Goal: Information Seeking & Learning: Understand process/instructions

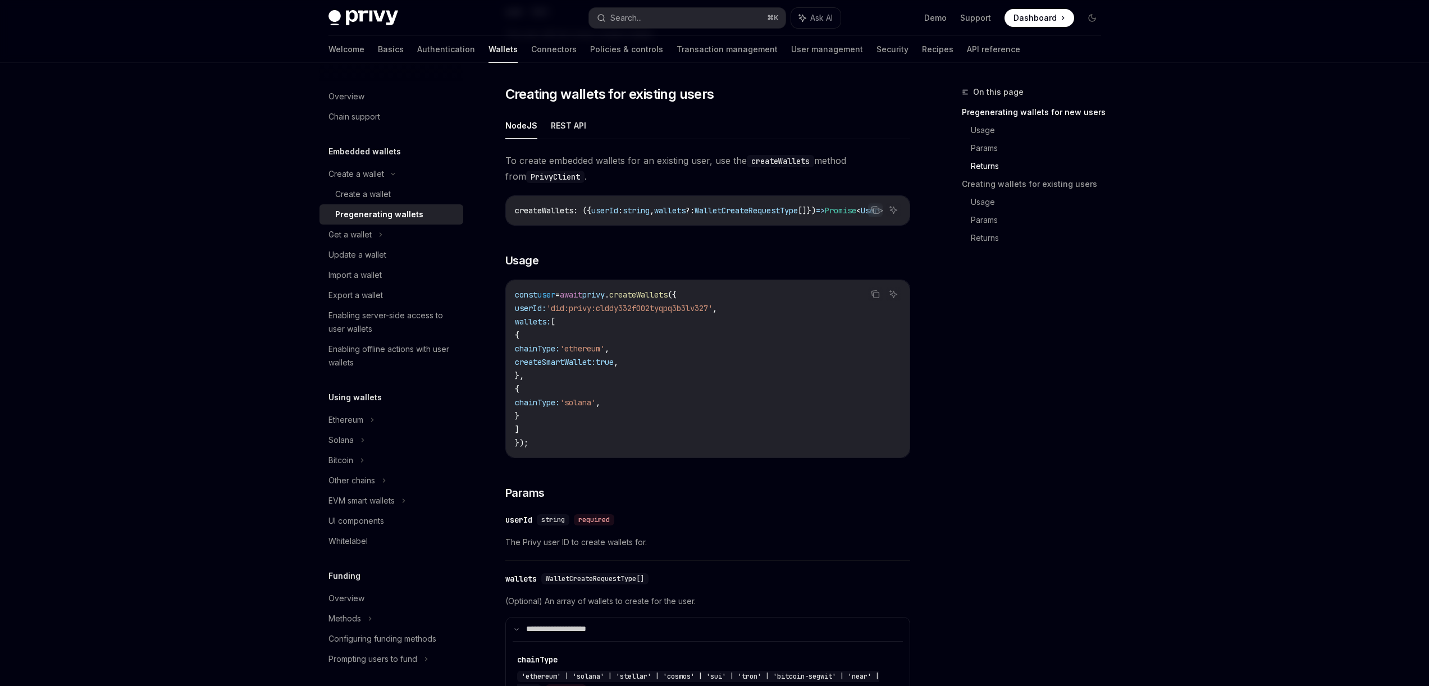
scroll to position [1256, 0]
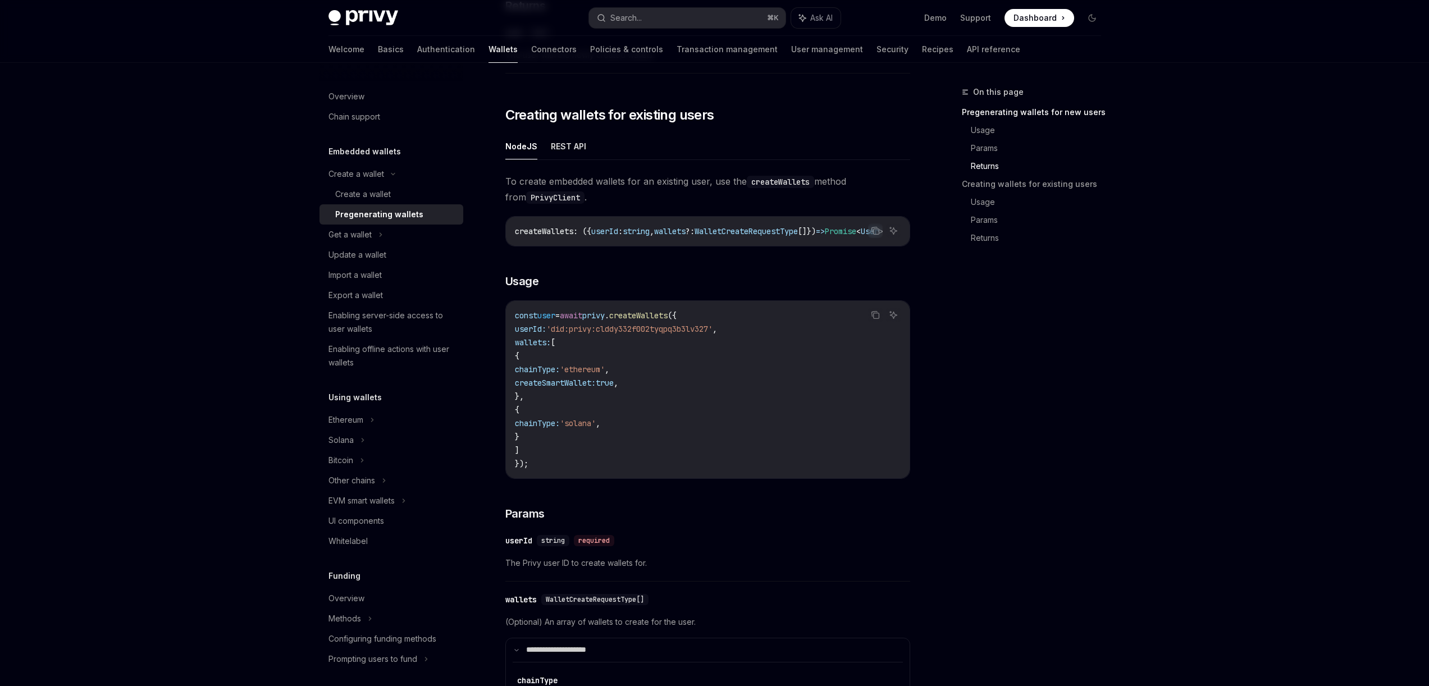
click at [1106, 431] on div "On this page Pregenerating wallets for new users Usage Params Returns Creating …" at bounding box center [1025, 385] width 171 height 601
click at [562, 152] on button "REST API" at bounding box center [568, 146] width 35 height 26
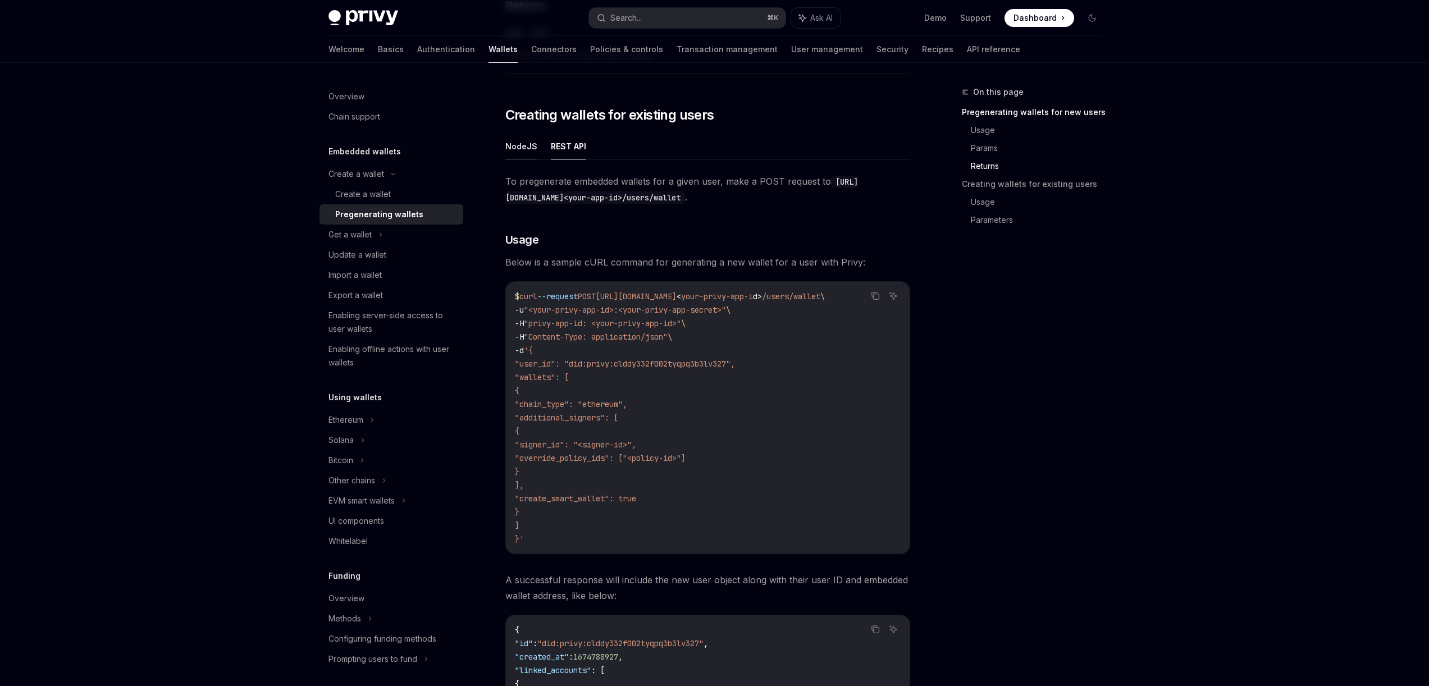
click at [517, 149] on button "NodeJS" at bounding box center [521, 146] width 32 height 26
type textarea "*"
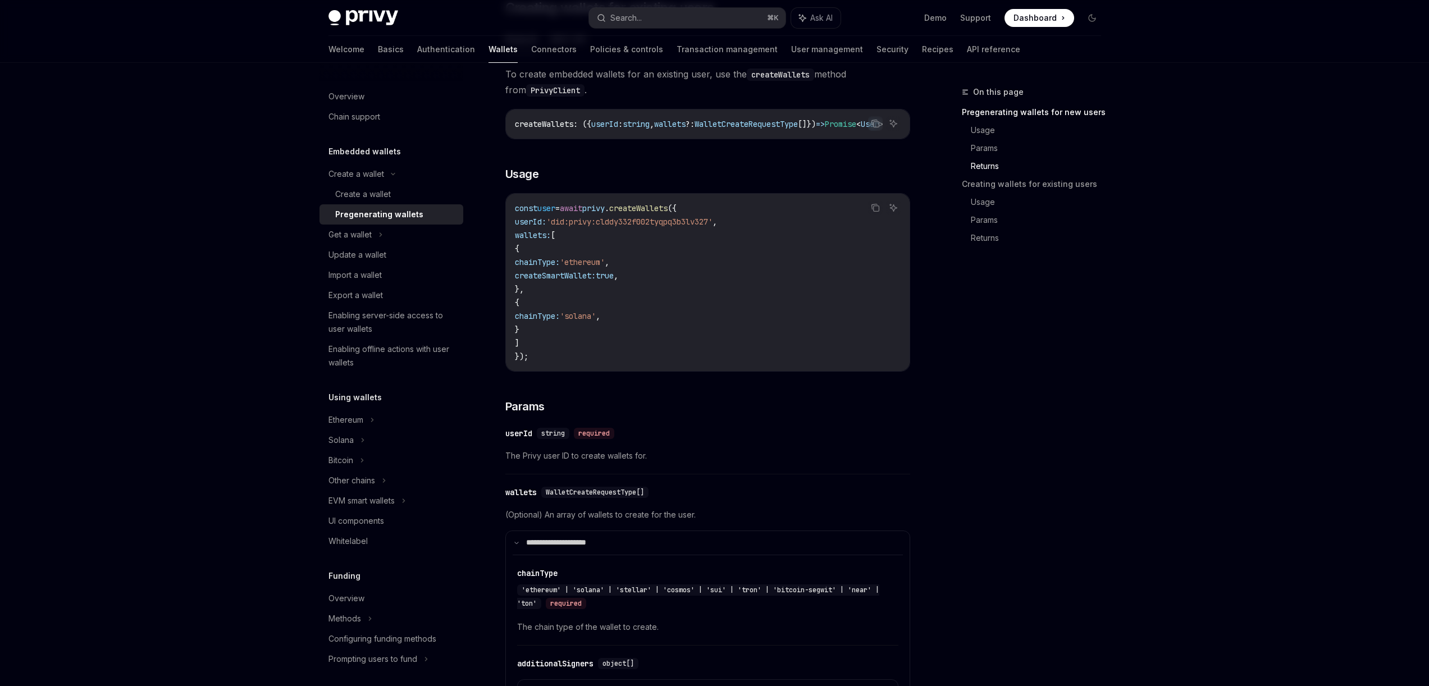
scroll to position [1410, 0]
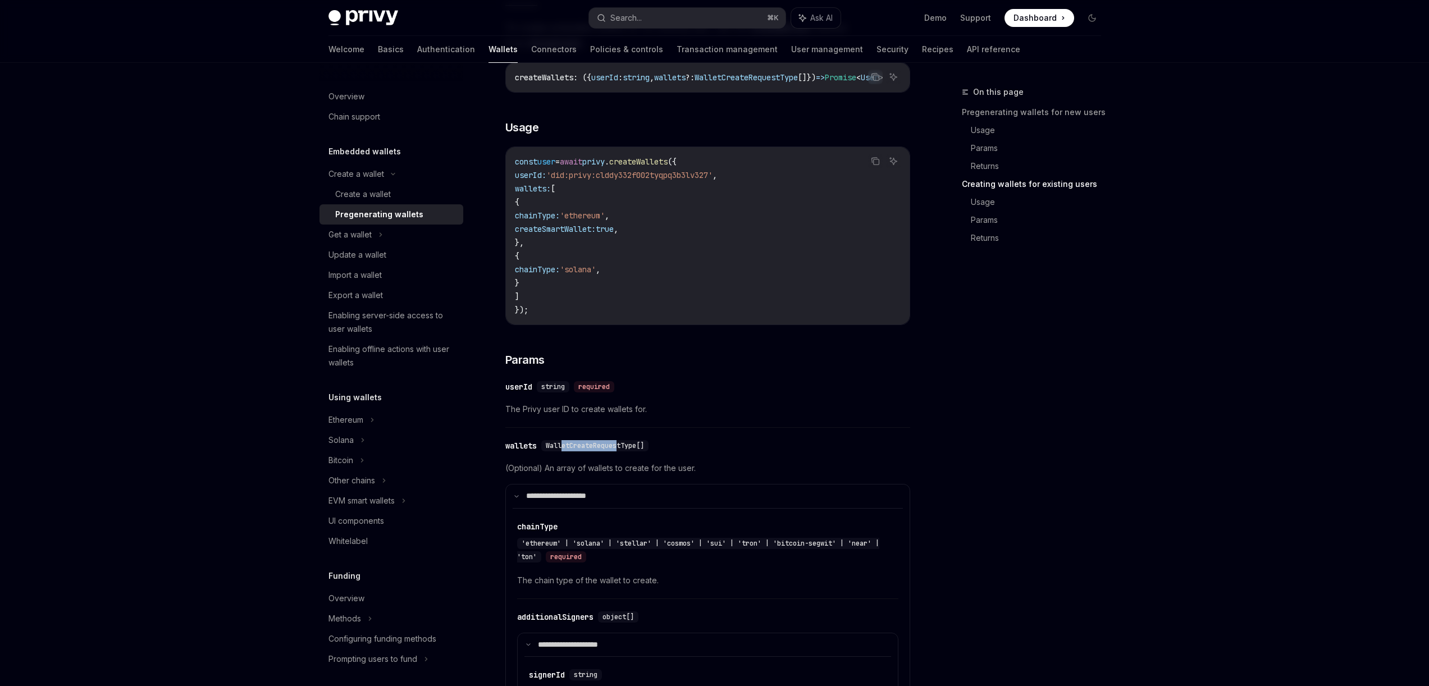
drag, startPoint x: 563, startPoint y: 457, endPoint x: 618, endPoint y: 457, distance: 55.0
click at [618, 450] on span "WalletCreateRequestType[]" at bounding box center [595, 445] width 98 height 9
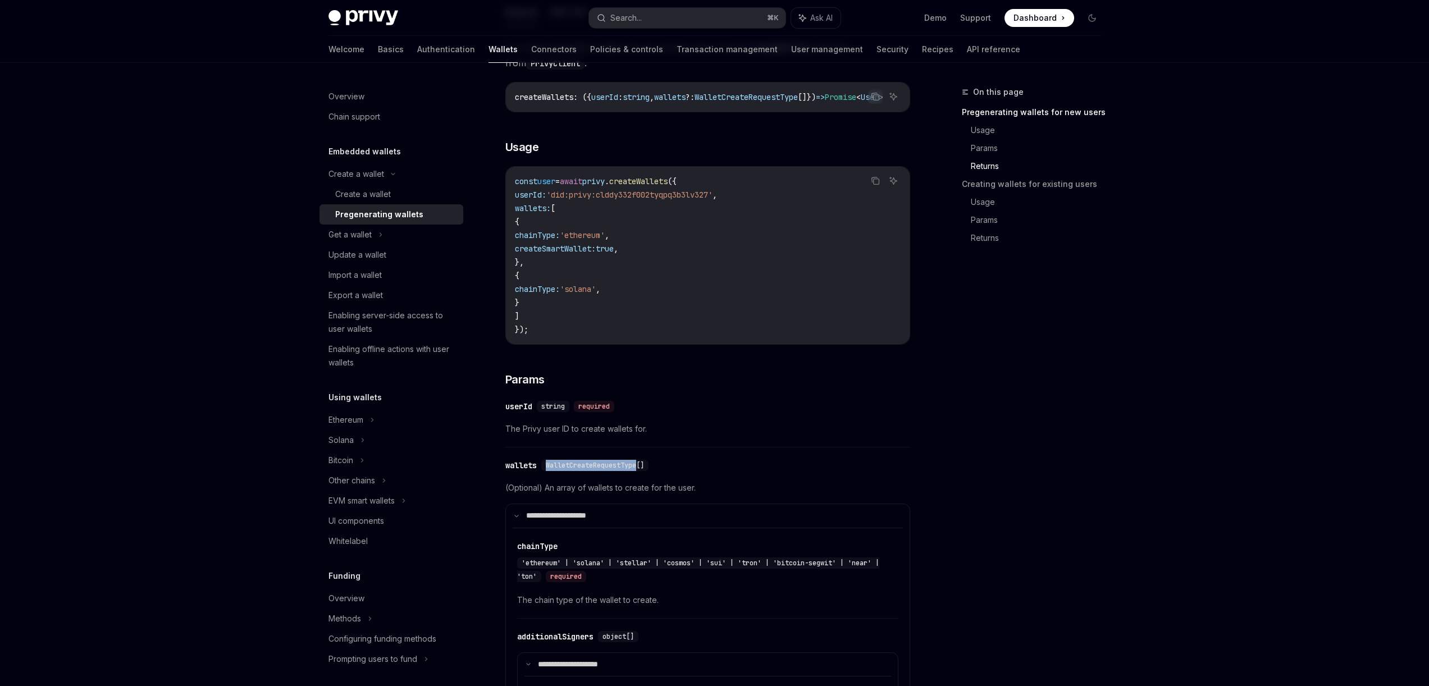
scroll to position [1258, 0]
